Goal: Task Accomplishment & Management: Manage account settings

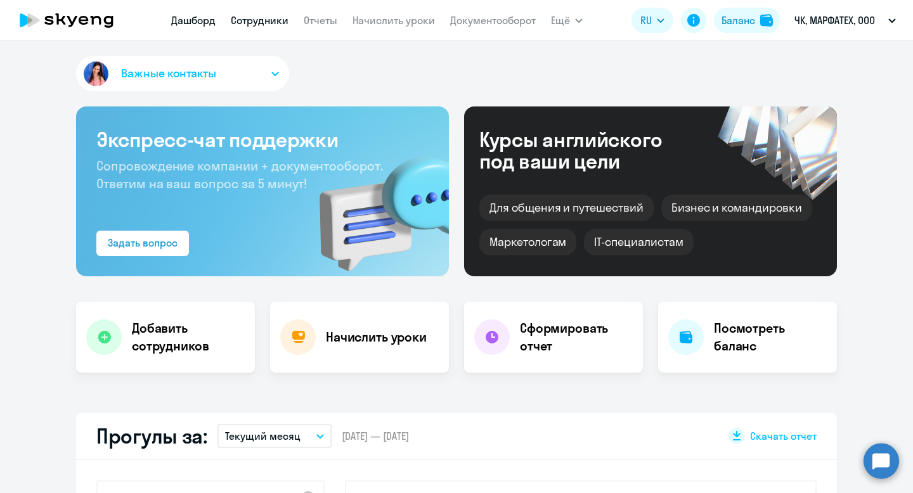
click at [250, 23] on link "Сотрудники" at bounding box center [260, 20] width 58 height 13
select select "30"
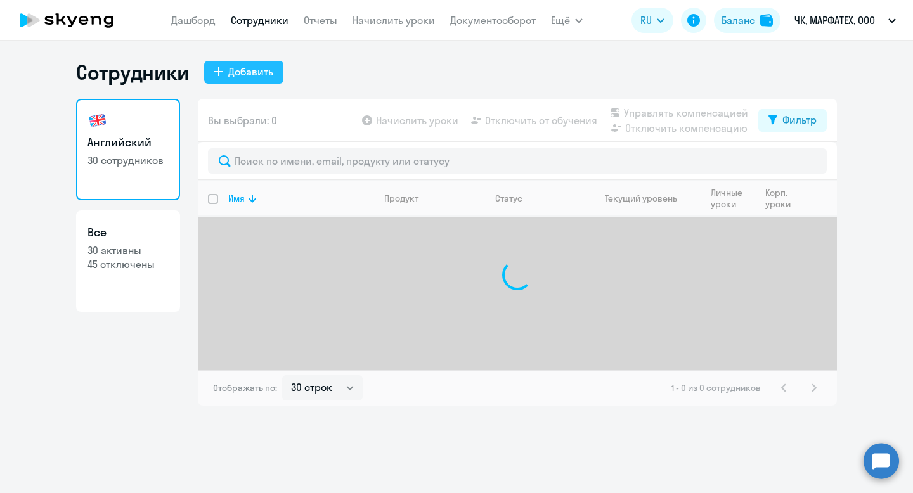
click at [240, 75] on div "Добавить" at bounding box center [250, 71] width 45 height 15
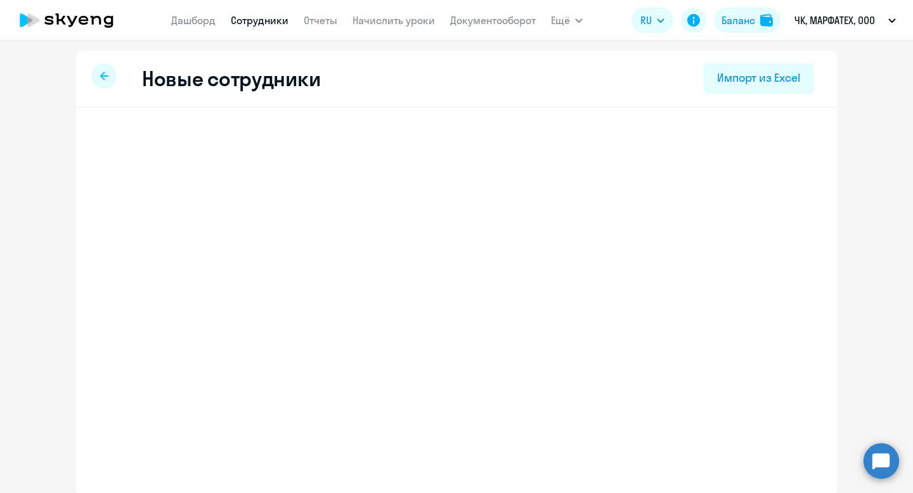
select select "english_adult_not_native_speaker"
select select "3"
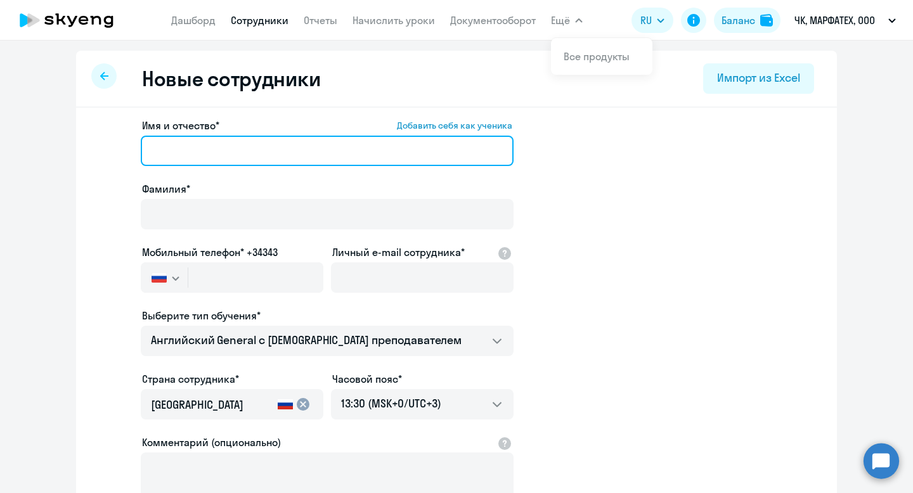
click at [402, 154] on input "Имя и отчество* Добавить себя как ученика" at bounding box center [327, 151] width 373 height 30
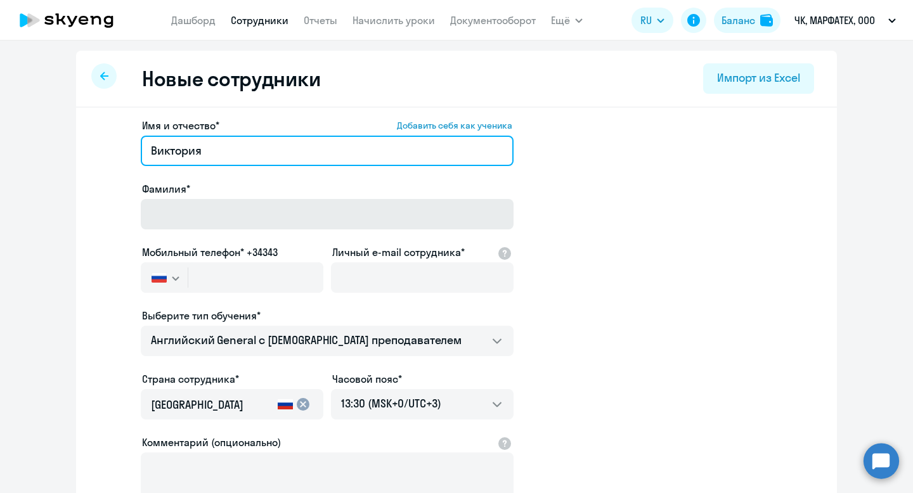
type input "Виктория"
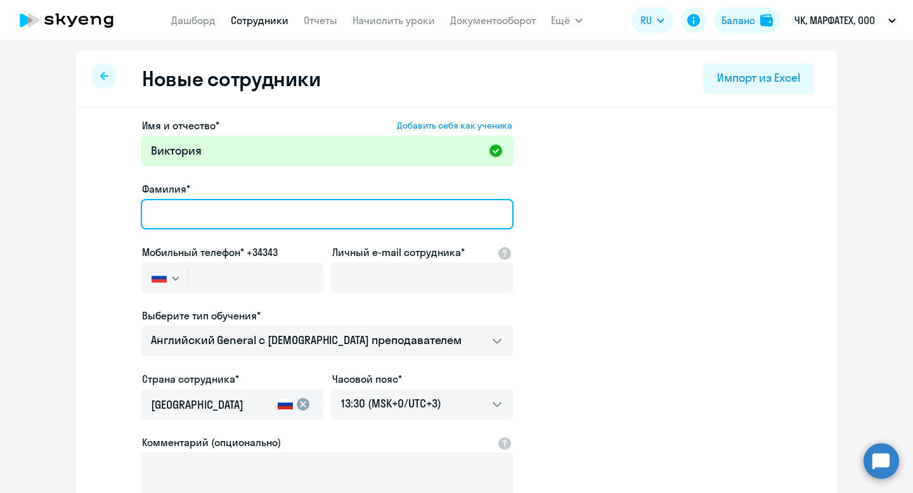
click at [334, 213] on input "Фамилия*" at bounding box center [327, 214] width 373 height 30
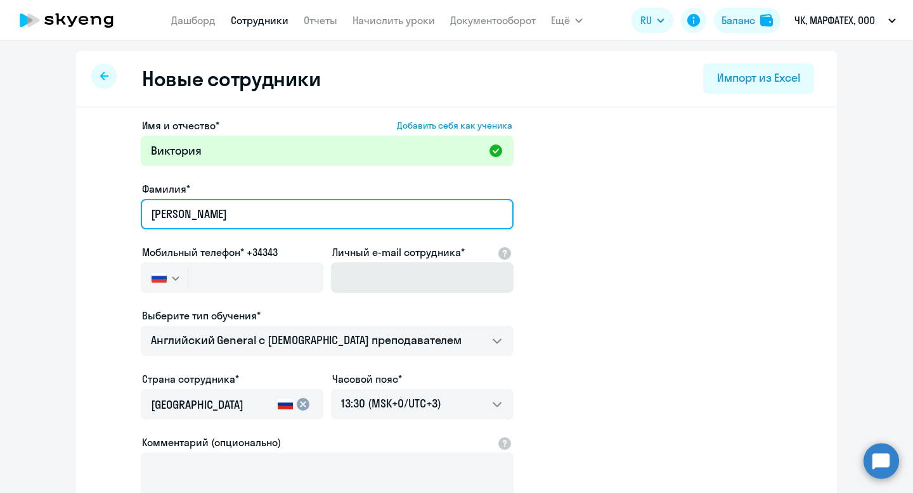
type input "[PERSON_NAME]"
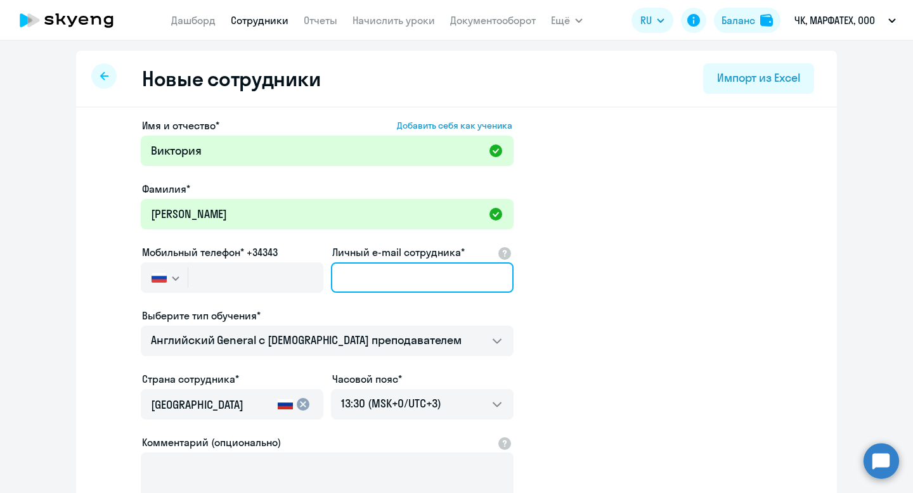
click at [377, 279] on input "Личный e-mail сотрудника*" at bounding box center [422, 278] width 183 height 30
paste input "[EMAIL_ADDRESS][DOMAIN_NAME]"
type input "[EMAIL_ADDRESS][DOMAIN_NAME]"
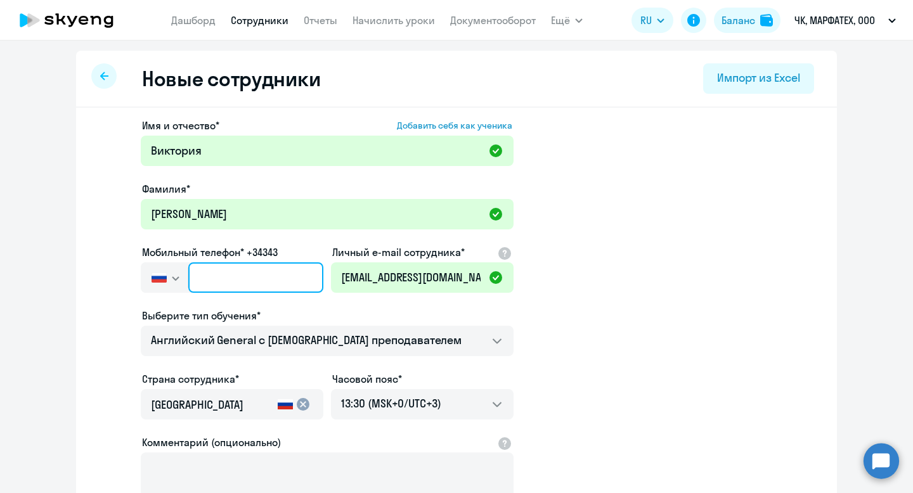
click at [278, 283] on input "text" at bounding box center [255, 278] width 135 height 30
paste input "[PHONE_NUMBER]"
type input "[PHONE_NUMBER]"
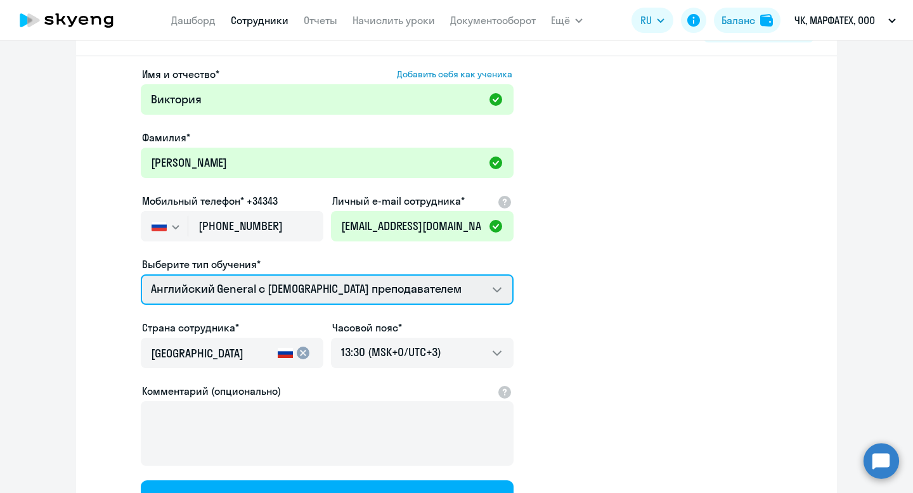
click at [381, 280] on select "Английский General с [DEMOGRAPHIC_DATA] преподавателем Премиум [DEMOGRAPHIC_DAT…" at bounding box center [327, 290] width 373 height 30
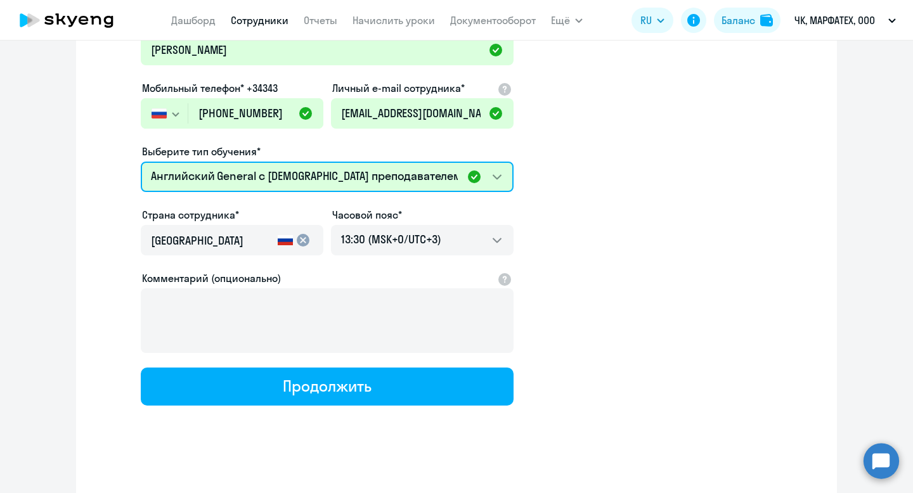
scroll to position [171, 0]
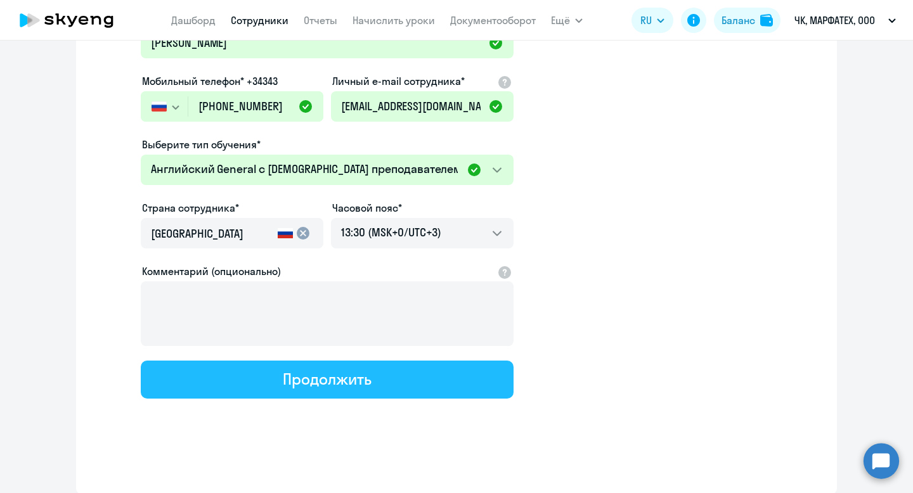
click at [384, 385] on button "Продолжить" at bounding box center [327, 380] width 373 height 38
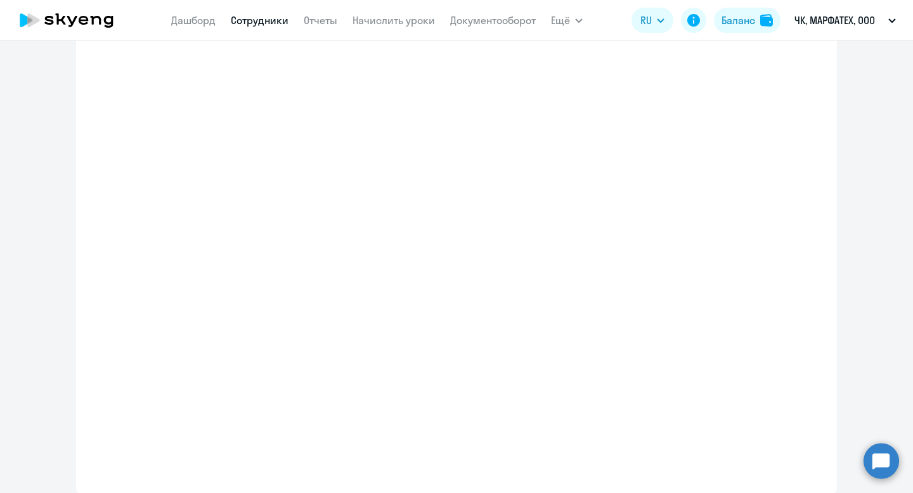
scroll to position [244, 0]
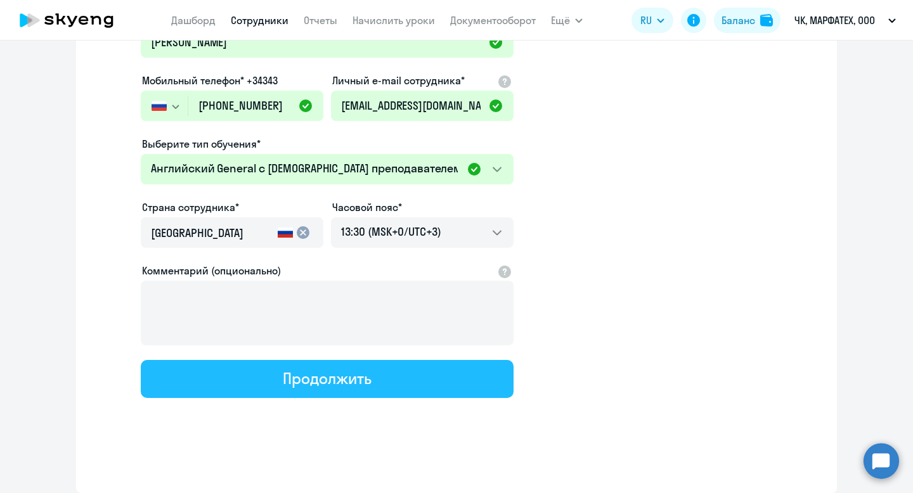
select select "english_adult_not_native_speaker"
select select "3"
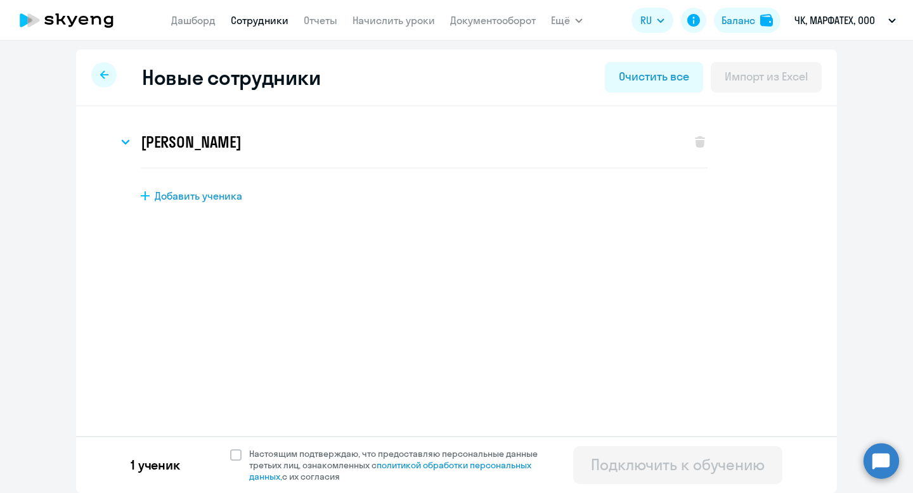
scroll to position [0, 0]
click at [123, 141] on icon at bounding box center [125, 143] width 9 height 5
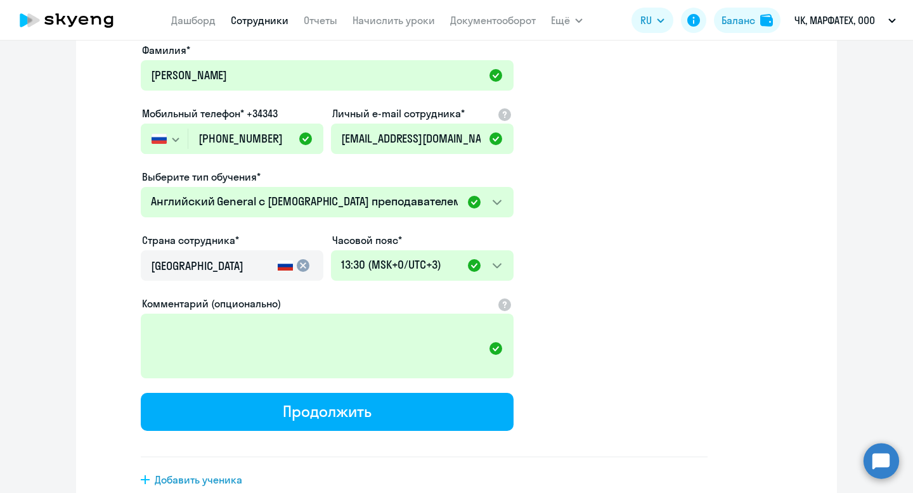
scroll to position [269, 0]
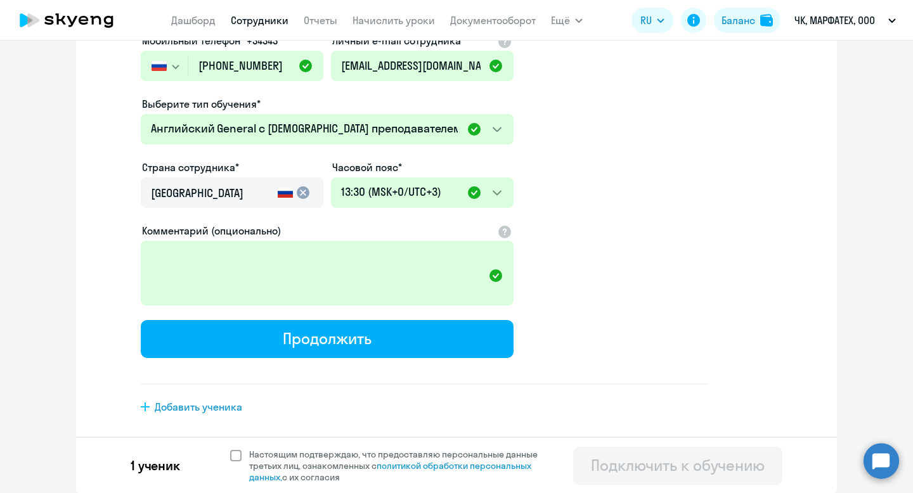
click at [238, 453] on span at bounding box center [235, 455] width 11 height 11
click at [230, 449] on input "Настоящим подтверждаю, что предоставляю персональные данные третьих лиц, ознако…" at bounding box center [230, 448] width 1 height 1
checkbox input "true"
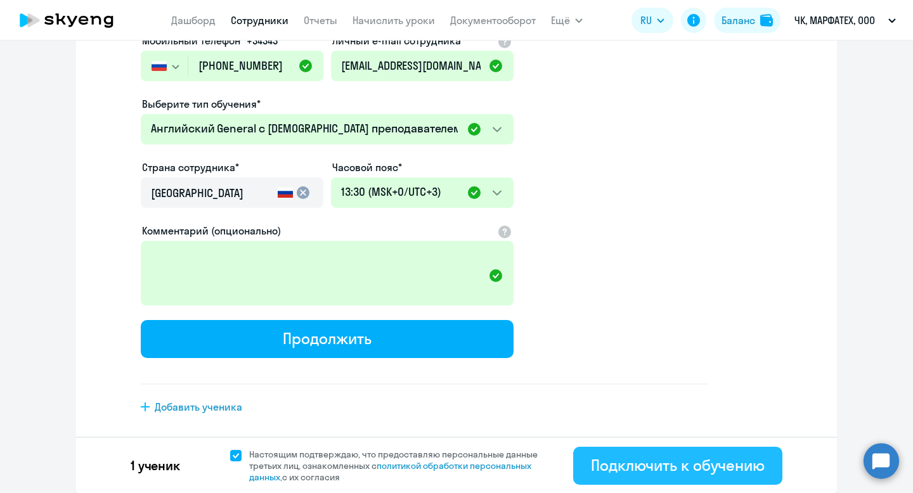
click at [600, 463] on div "Подключить к обучению" at bounding box center [678, 465] width 174 height 20
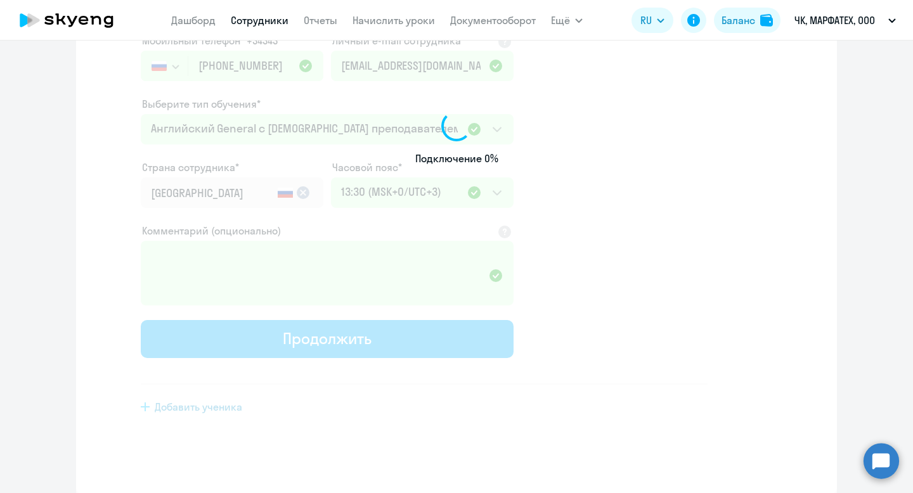
select select "english_adult_not_native_speaker"
select select "3"
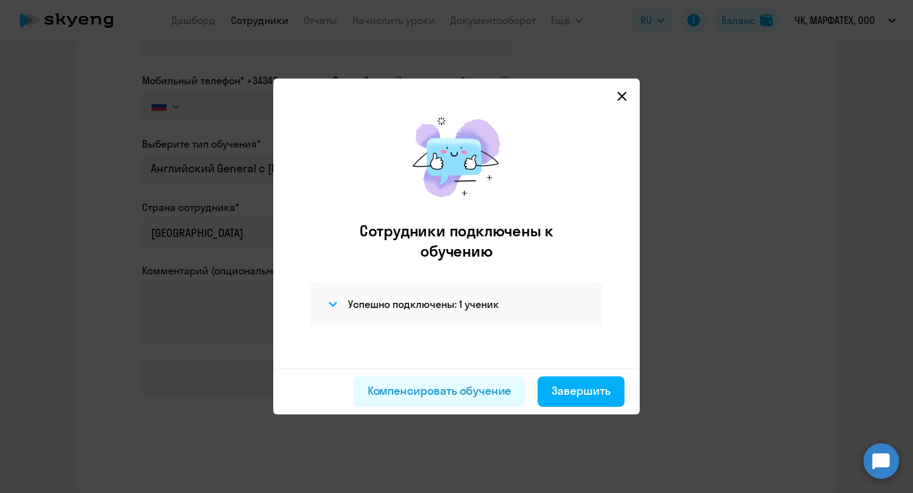
scroll to position [171, 0]
click at [487, 388] on div "Компенсировать обучение" at bounding box center [440, 391] width 144 height 16
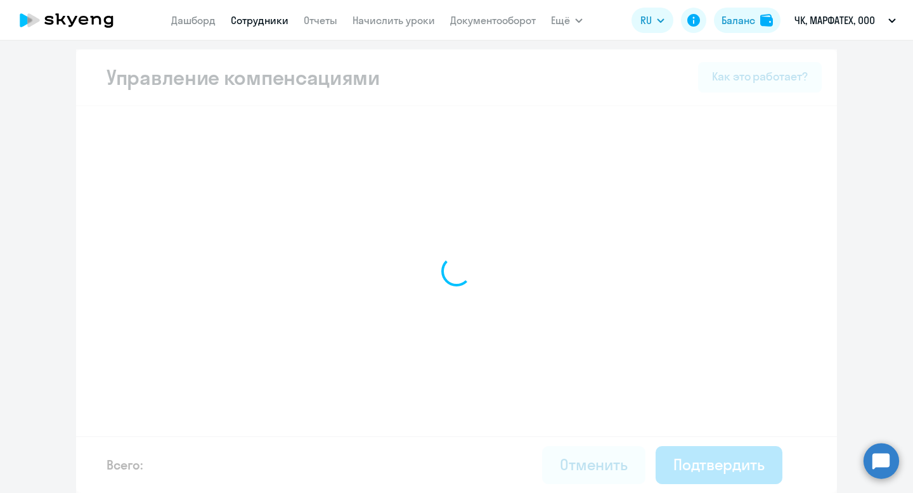
scroll to position [1, 0]
select select "MONTHLY"
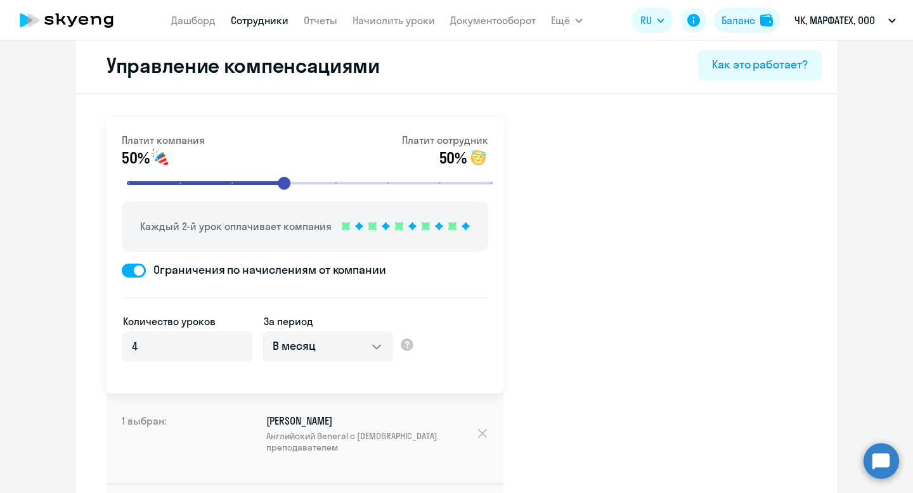
scroll to position [0, 0]
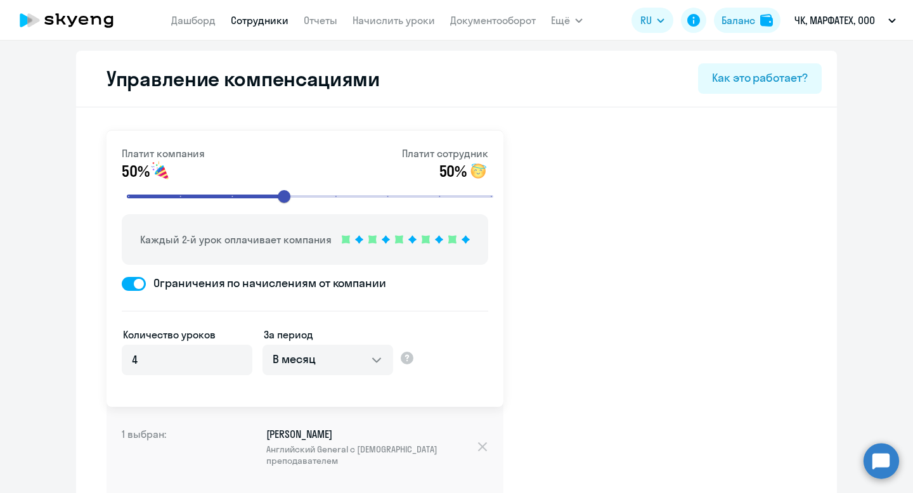
click at [268, 17] on link "Сотрудники" at bounding box center [260, 20] width 58 height 13
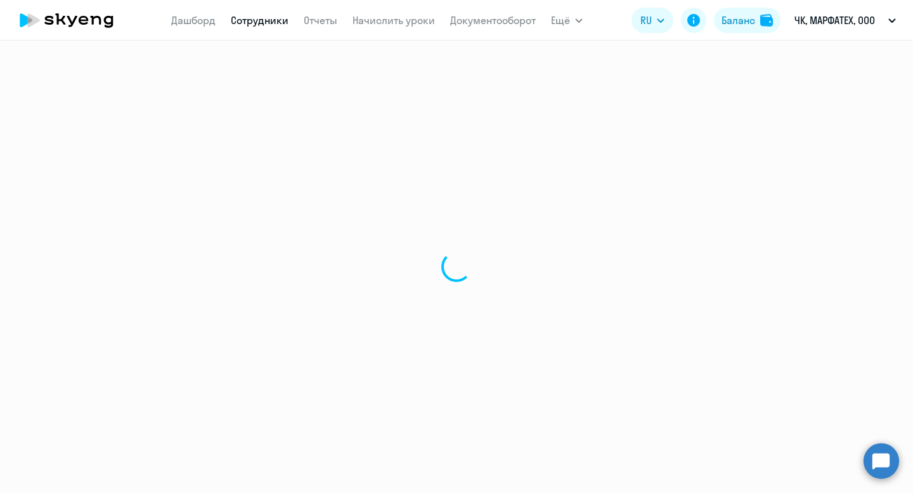
select select "30"
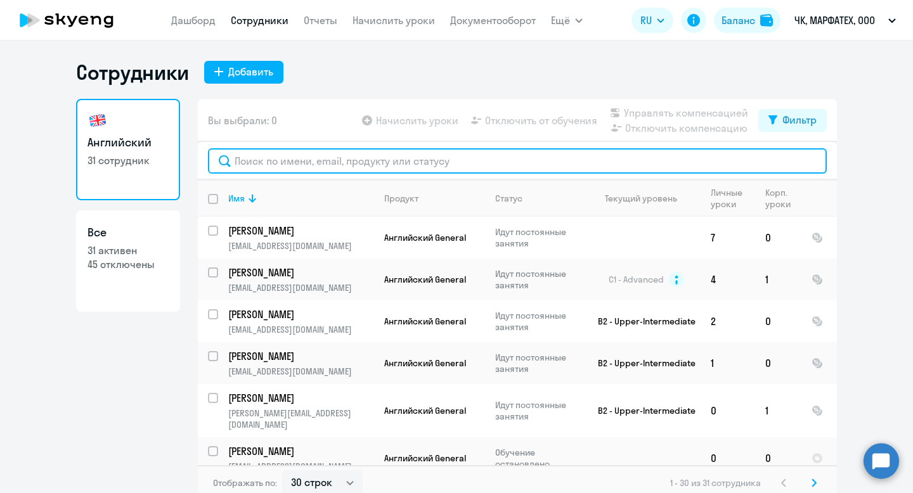
click at [273, 163] on input "text" at bounding box center [517, 160] width 619 height 25
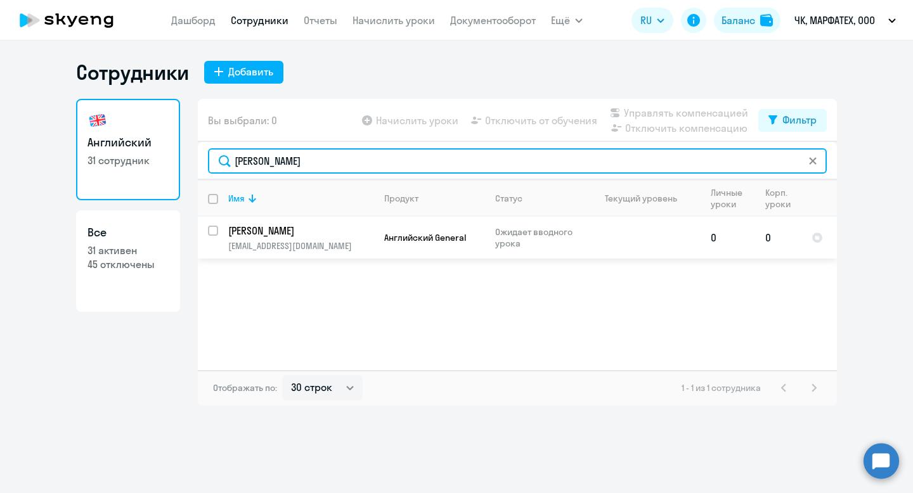
type input "[PERSON_NAME]"
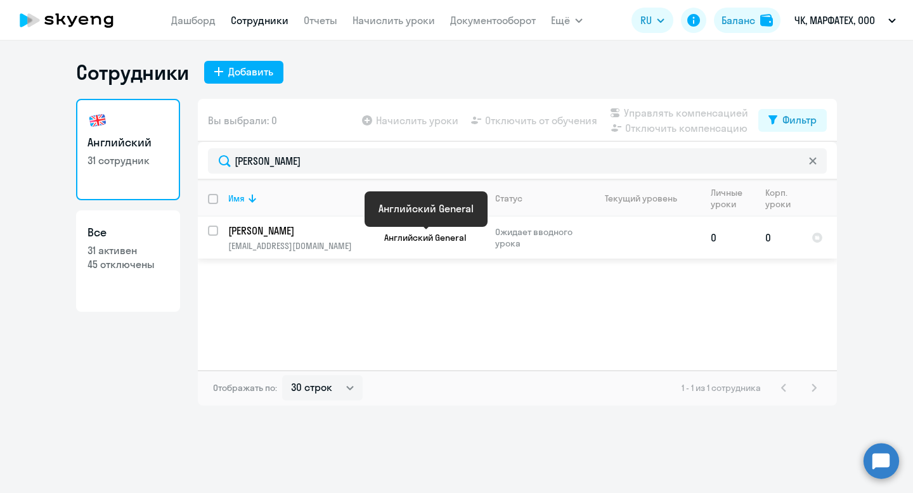
click at [455, 235] on span "Английский General" at bounding box center [425, 237] width 82 height 11
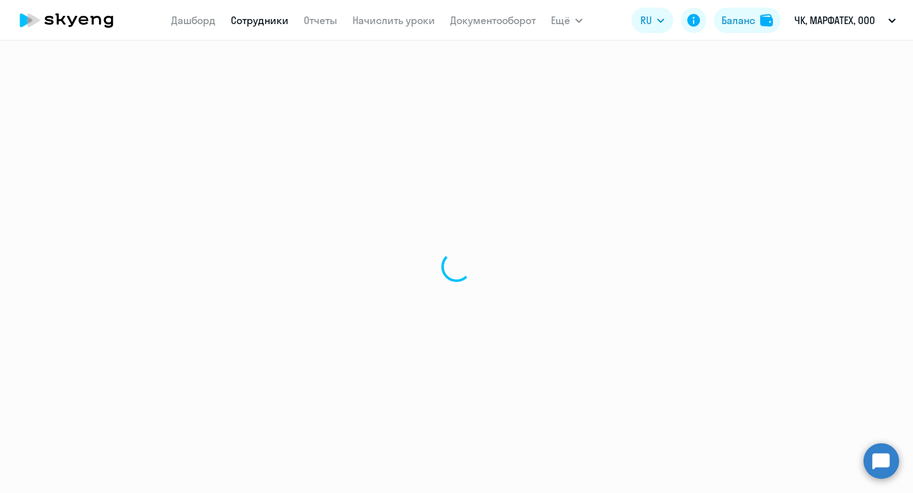
select select "english"
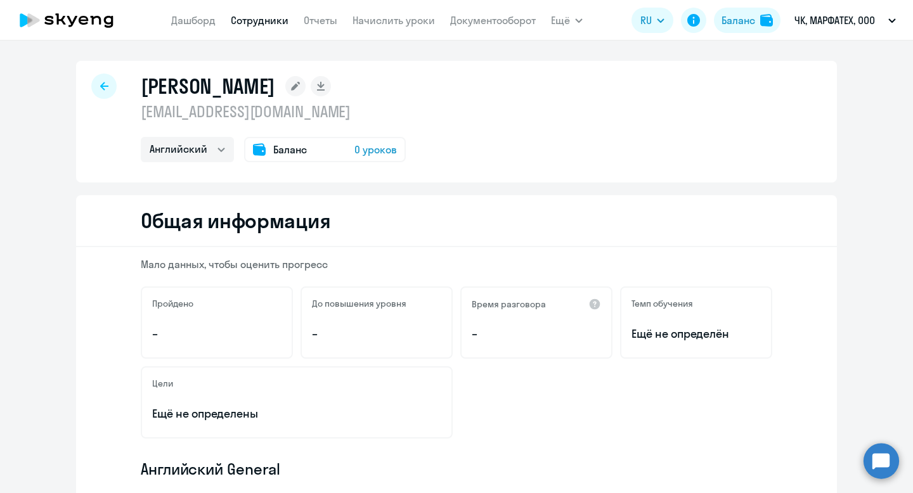
click at [269, 18] on link "Сотрудники" at bounding box center [260, 20] width 58 height 13
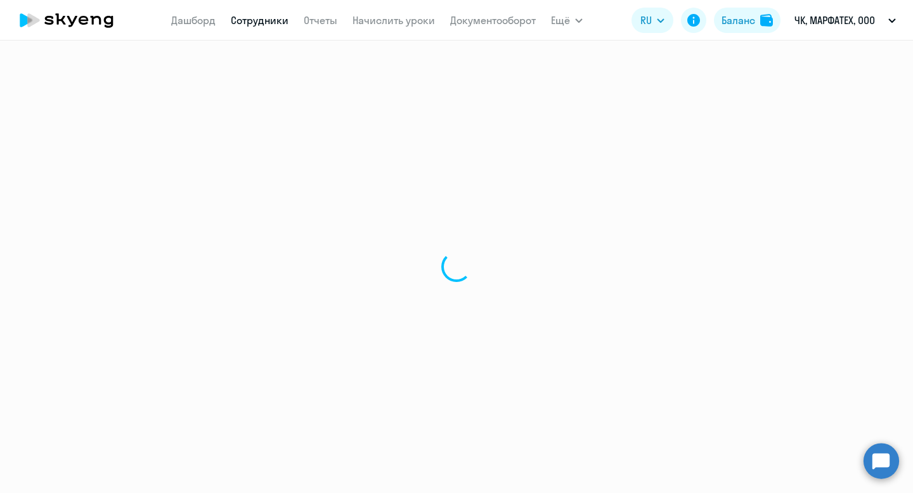
select select "30"
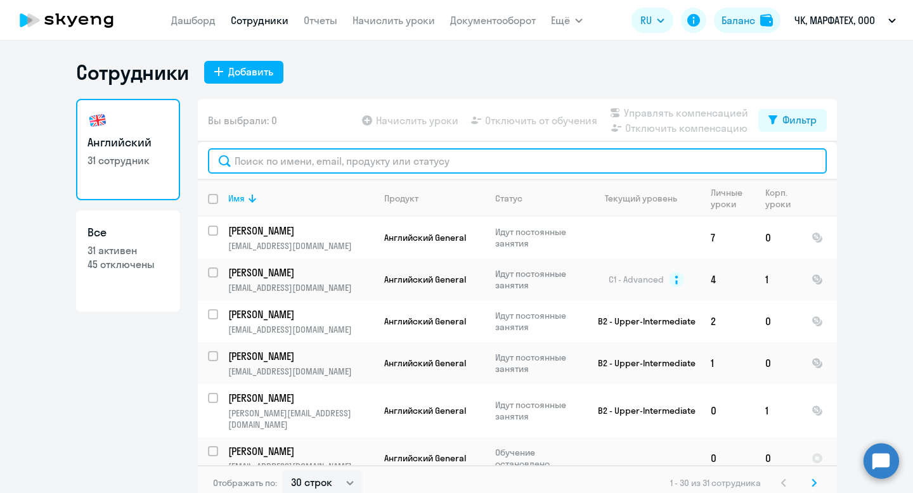
click at [318, 160] on input "text" at bounding box center [517, 160] width 619 height 25
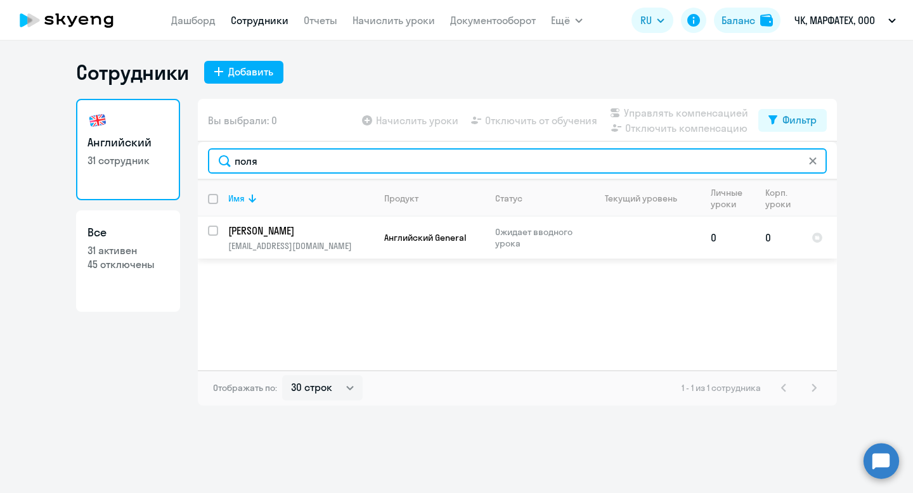
type input "поля"
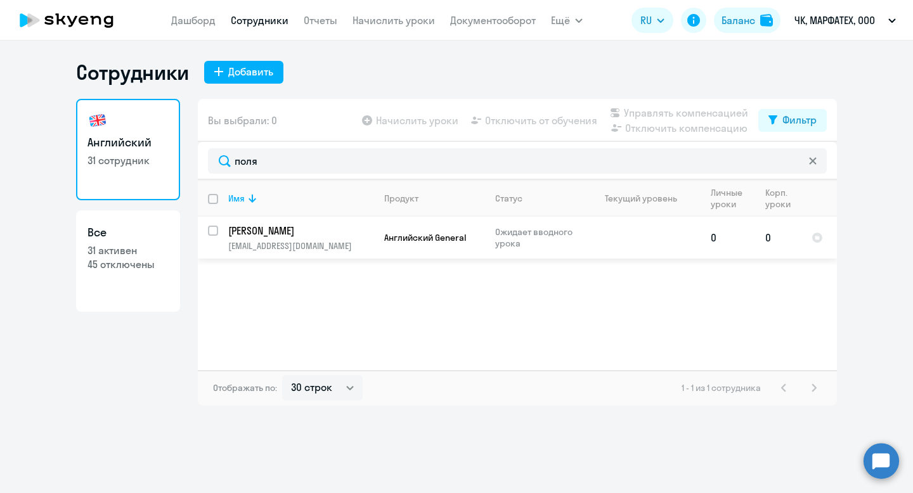
click at [281, 226] on p "[PERSON_NAME]" at bounding box center [299, 231] width 143 height 14
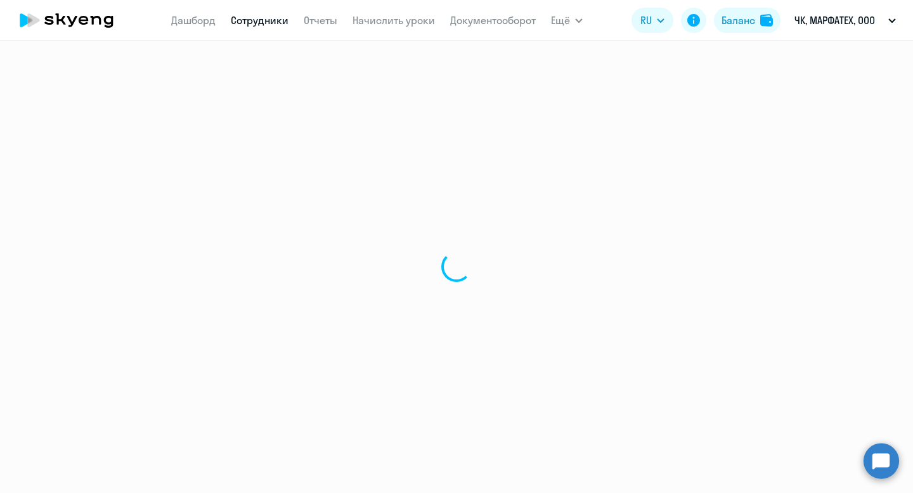
select select "english"
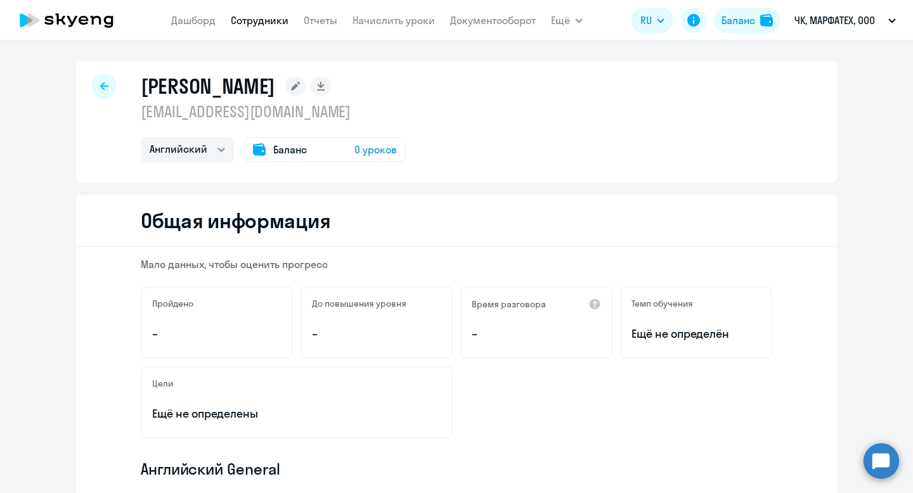
select select "30"
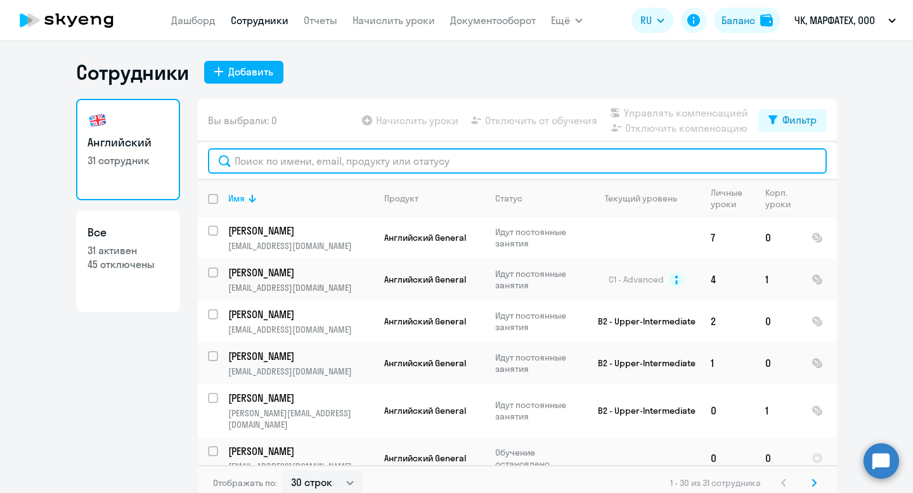
click at [438, 161] on input "text" at bounding box center [517, 160] width 619 height 25
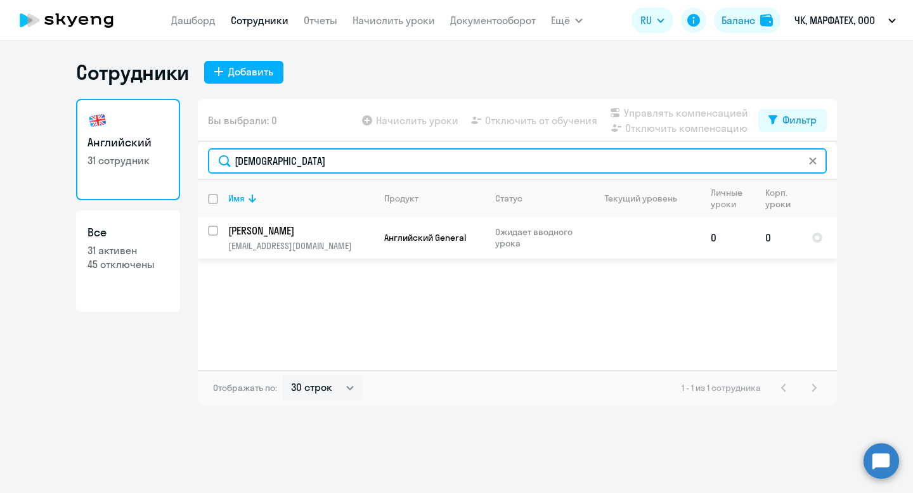
type input "[DEMOGRAPHIC_DATA]"
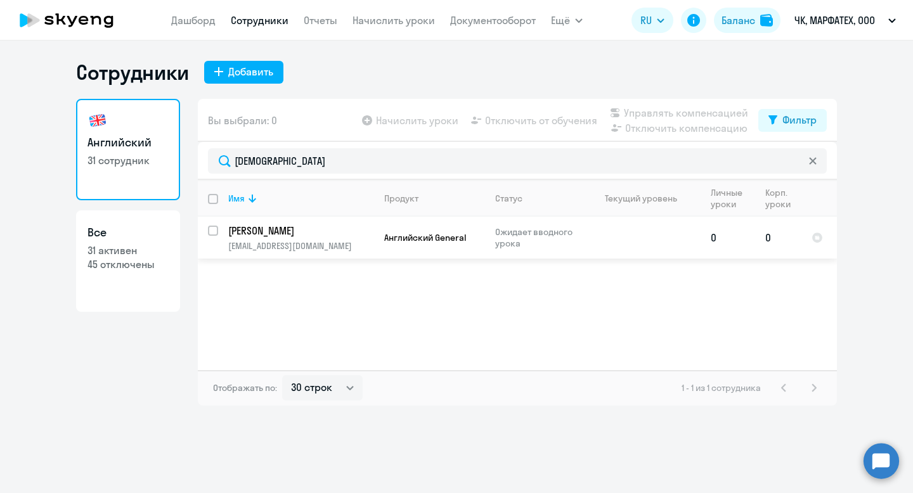
click at [214, 229] on input "select row 43024974" at bounding box center [220, 238] width 25 height 25
checkbox input "true"
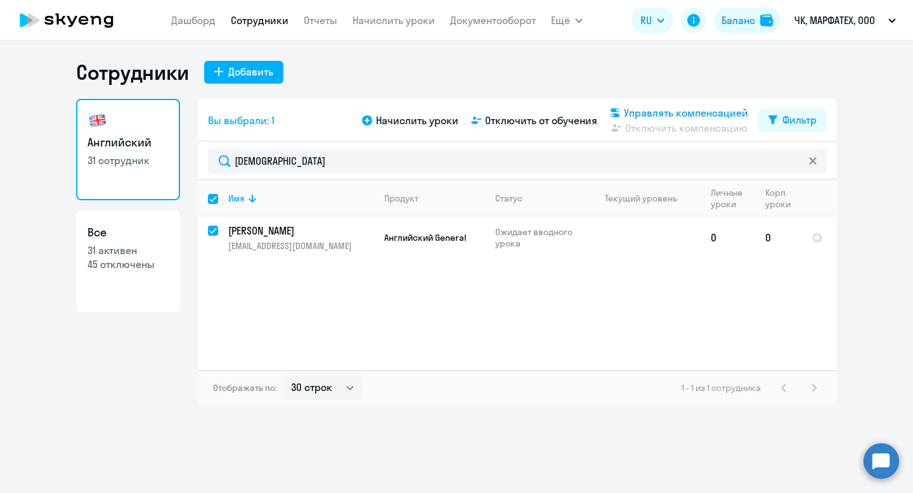
click at [652, 115] on span "Управлять компенсацией" at bounding box center [686, 112] width 124 height 15
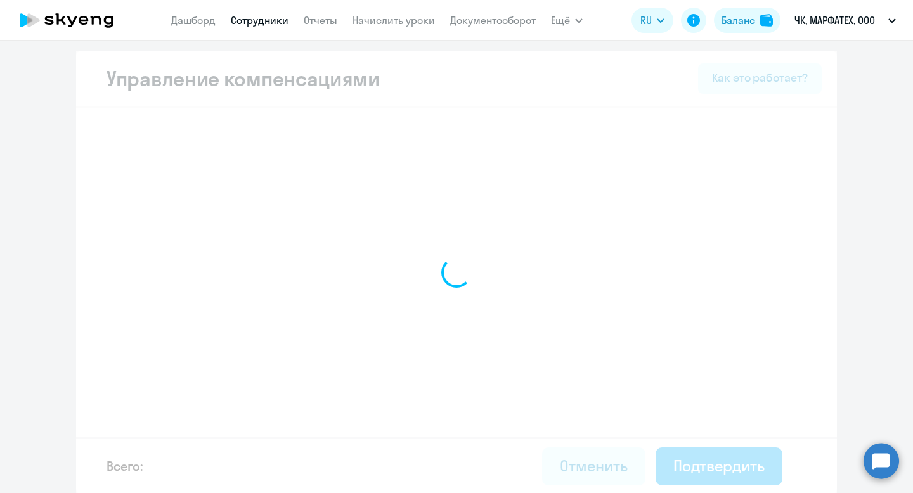
select select "MONTHLY"
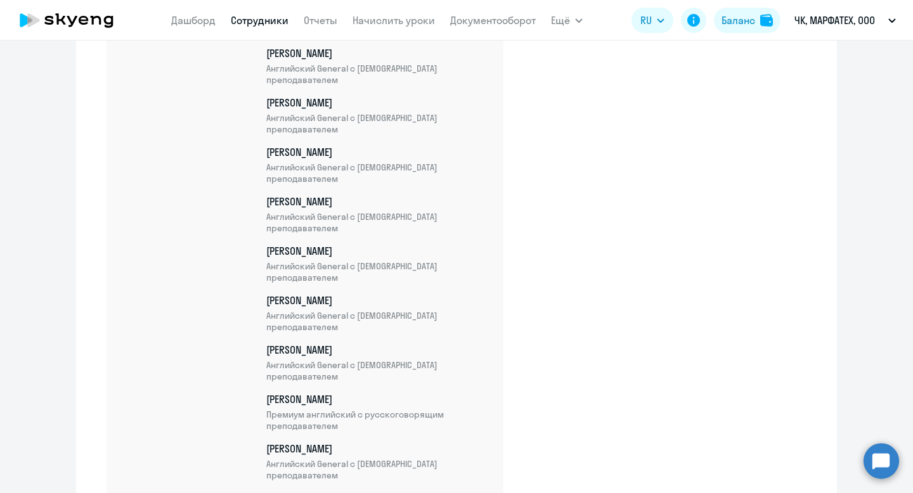
scroll to position [1419, 0]
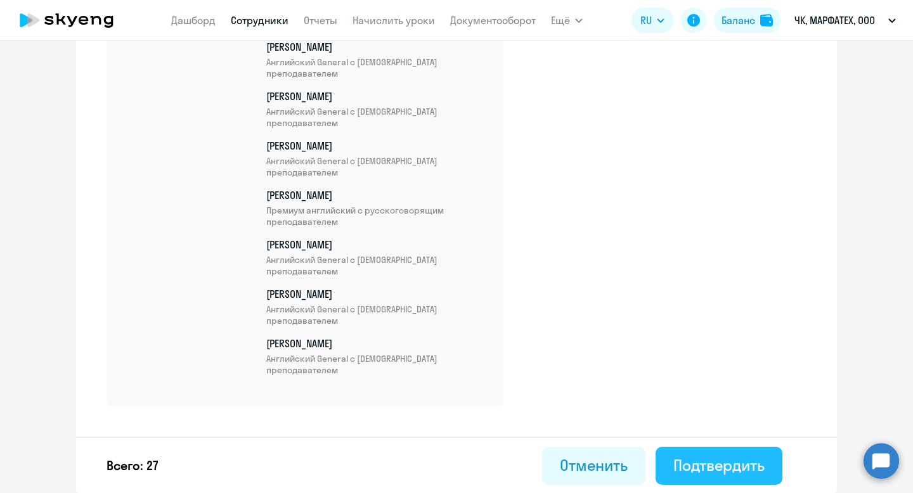
click at [720, 467] on div "Подтвердить" at bounding box center [719, 465] width 91 height 20
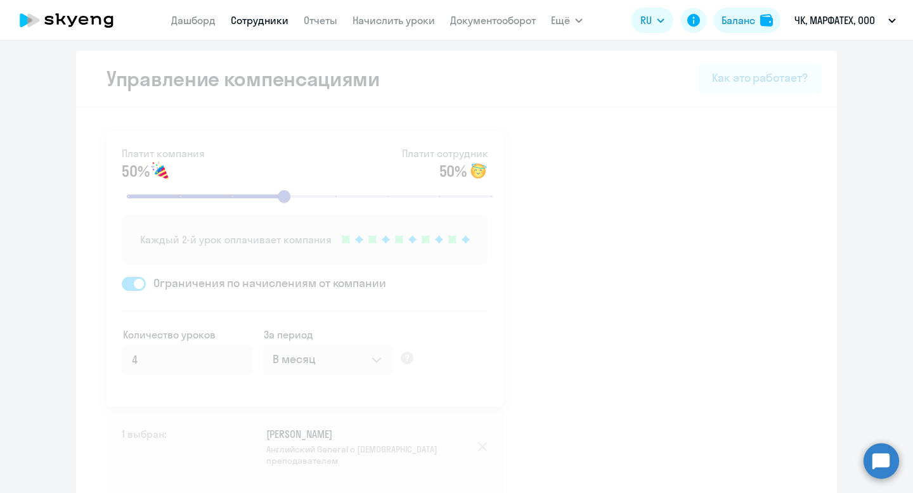
select select "30"
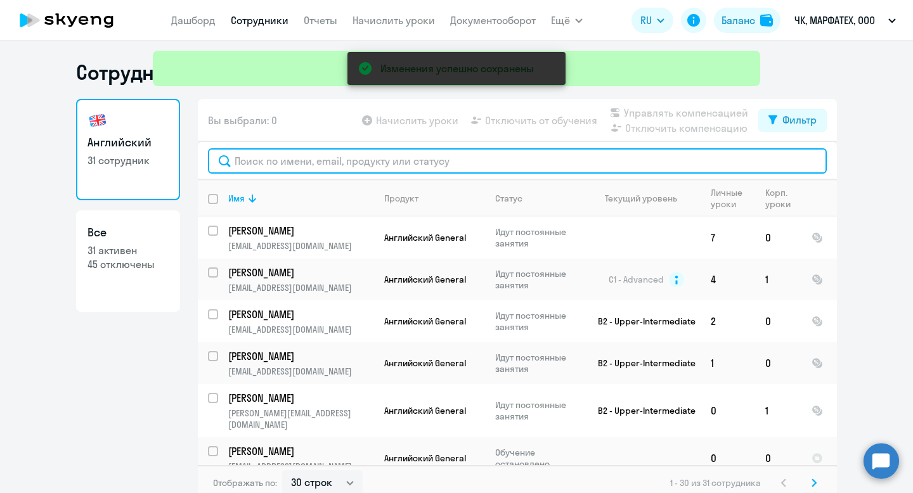
click at [352, 160] on input "text" at bounding box center [517, 160] width 619 height 25
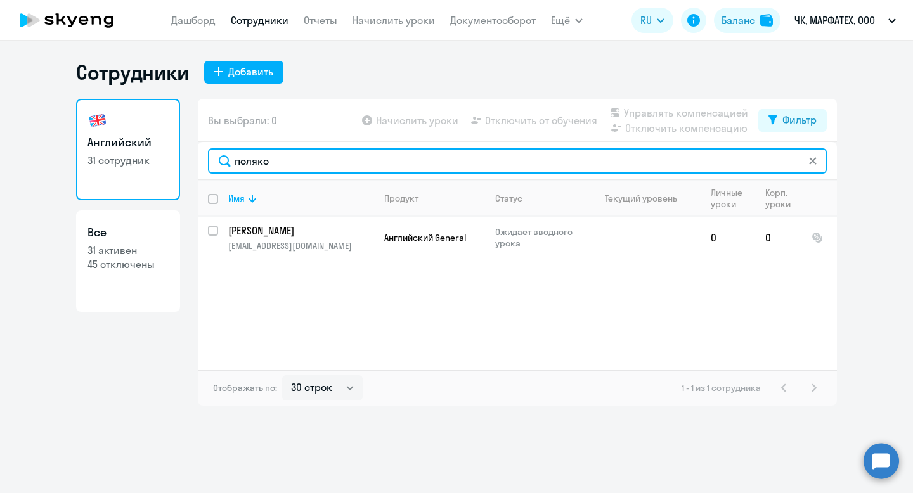
type input "поляко"
